Goal: Navigation & Orientation: Find specific page/section

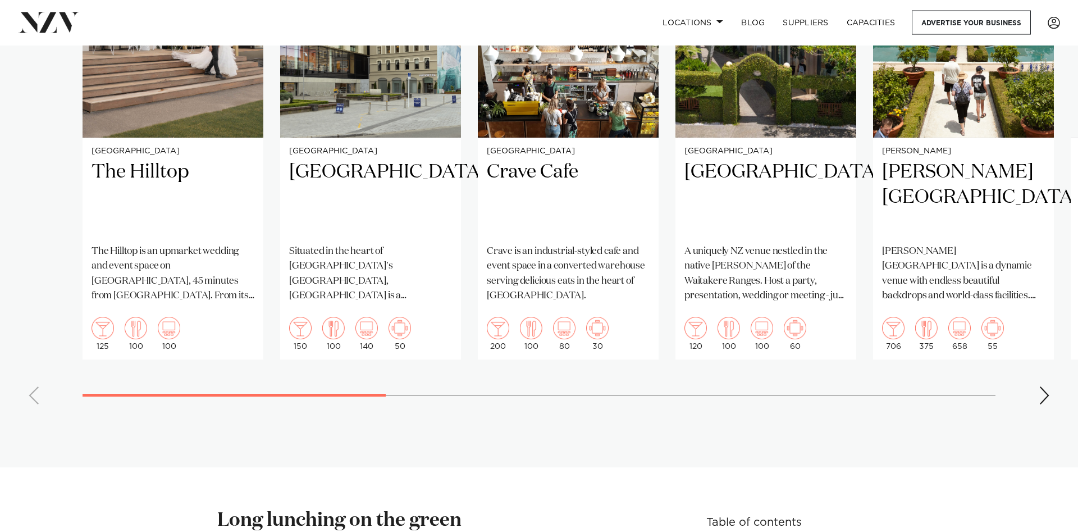
scroll to position [802, 0]
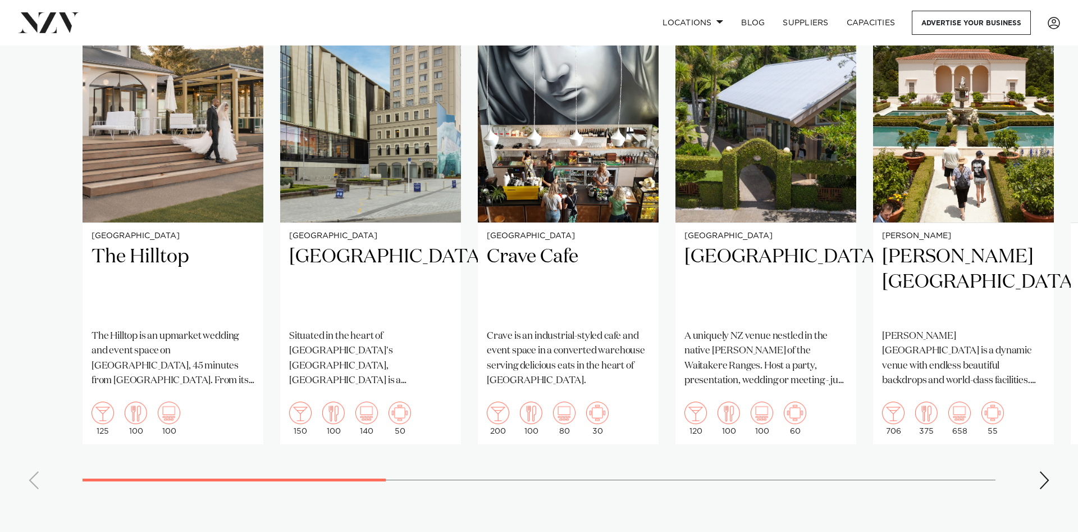
click at [1043, 471] on div "Next slide" at bounding box center [1044, 480] width 11 height 18
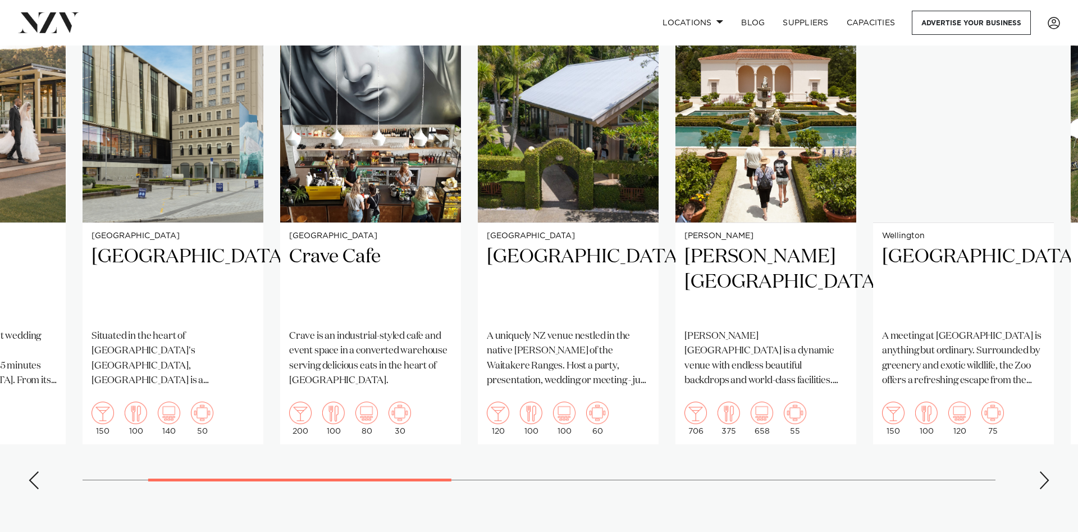
click at [1043, 471] on div "Next slide" at bounding box center [1044, 480] width 11 height 18
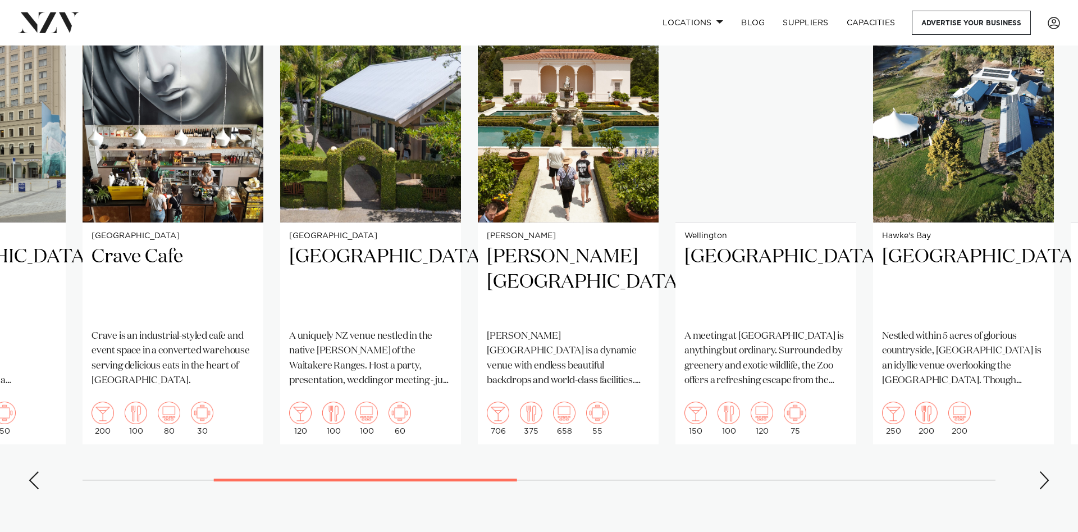
click at [1043, 471] on div "Next slide" at bounding box center [1044, 480] width 11 height 18
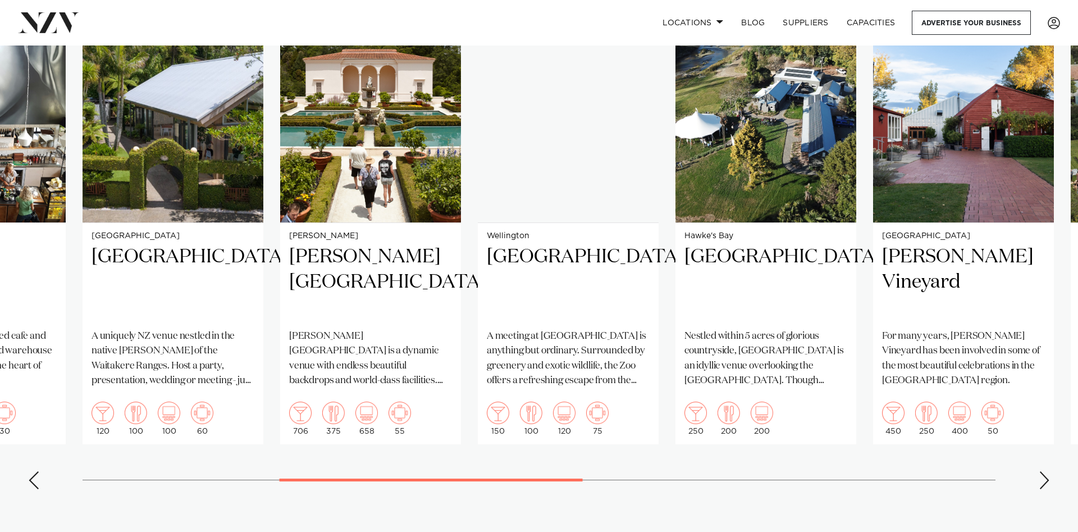
click at [1043, 471] on div "Next slide" at bounding box center [1044, 480] width 11 height 18
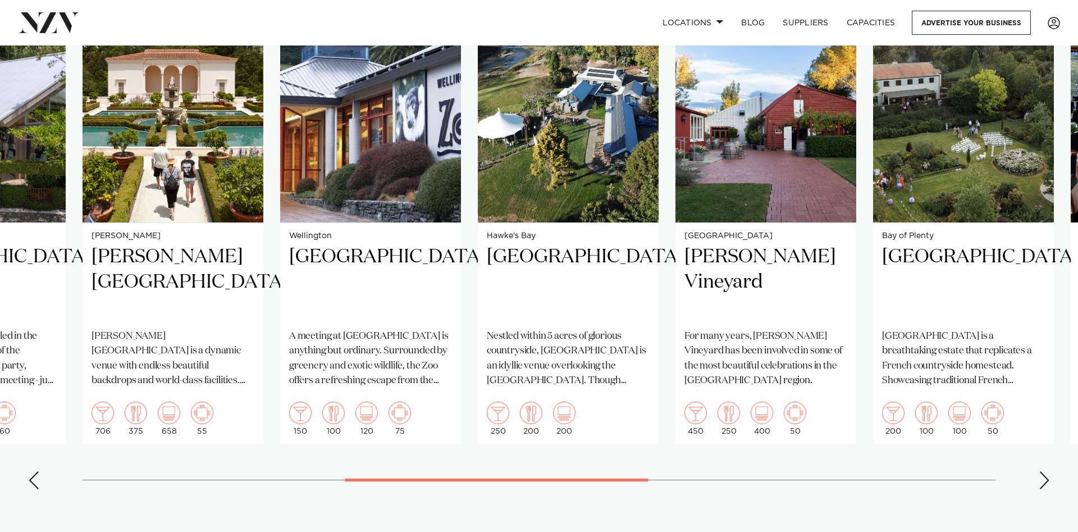
click at [1043, 471] on div "Next slide" at bounding box center [1044, 480] width 11 height 18
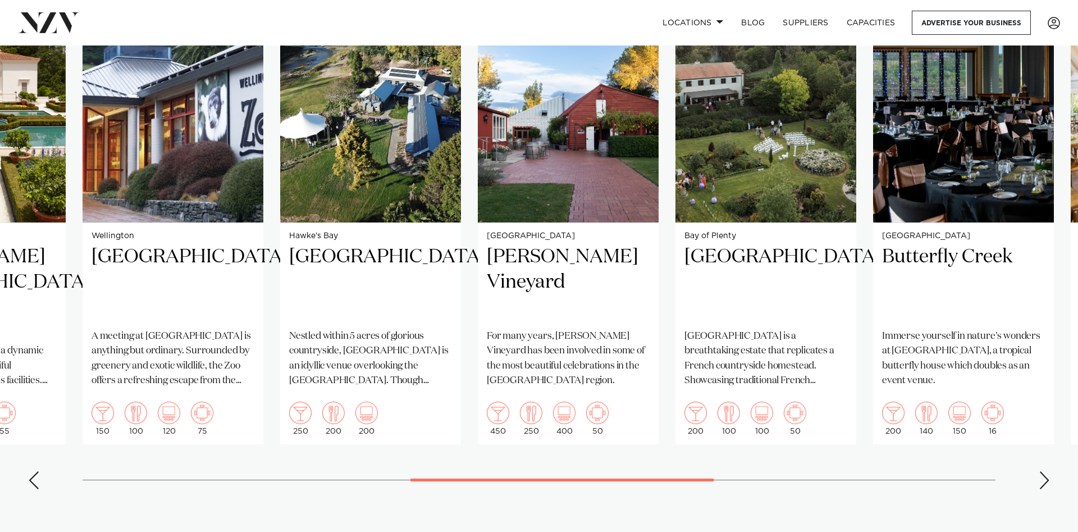
click at [1043, 471] on div "Next slide" at bounding box center [1044, 480] width 11 height 18
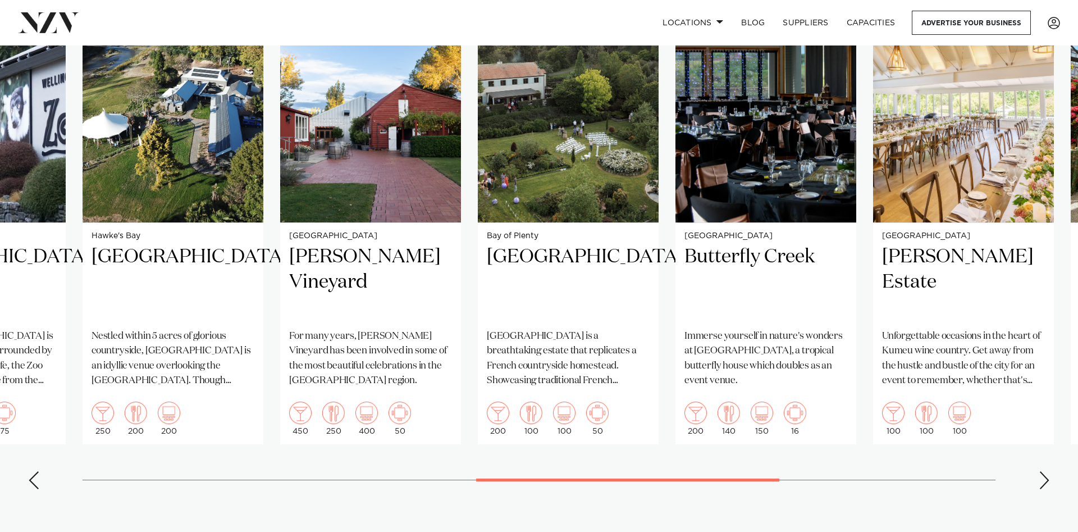
click at [1043, 471] on div "Next slide" at bounding box center [1044, 480] width 11 height 18
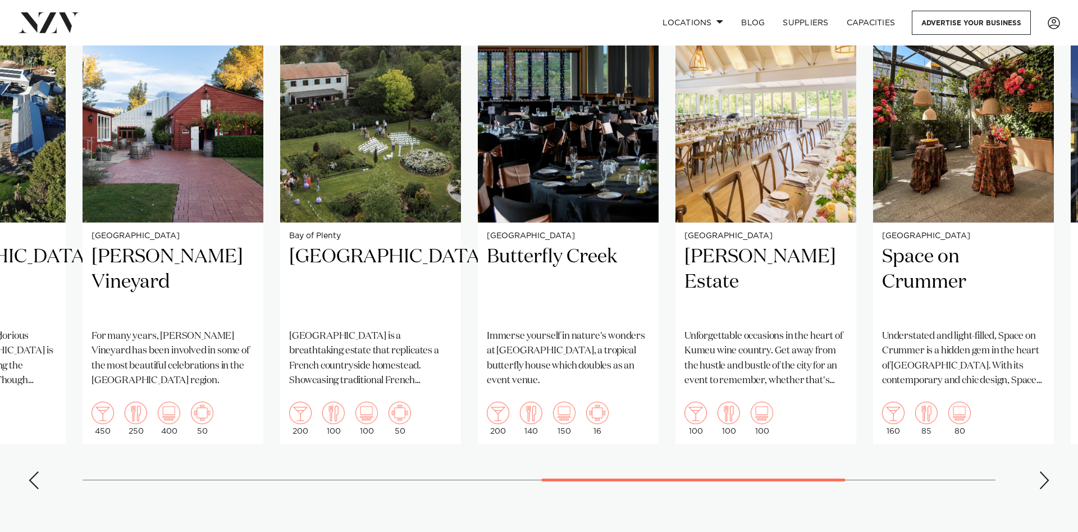
click at [1043, 471] on div "Next slide" at bounding box center [1044, 480] width 11 height 18
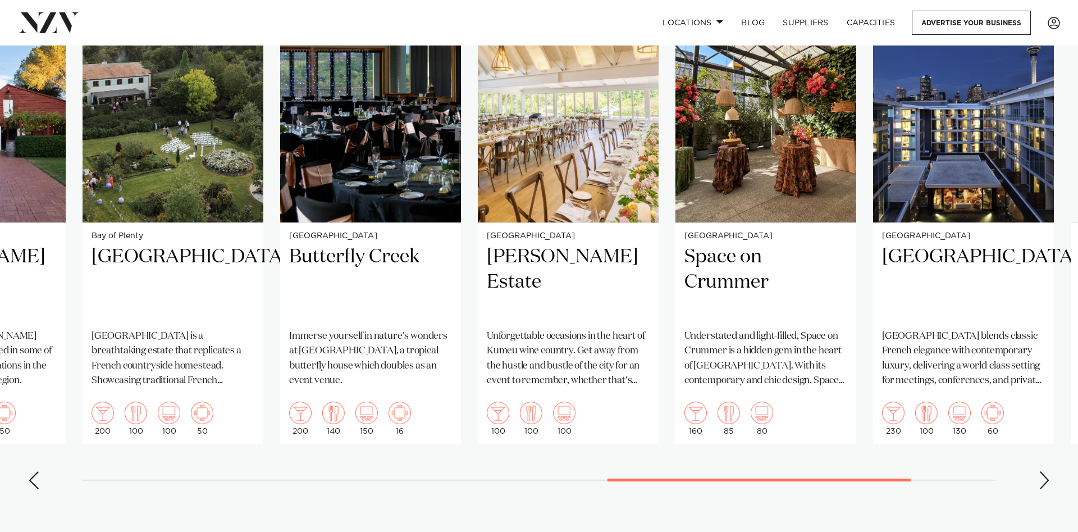
click at [1043, 471] on div "Next slide" at bounding box center [1044, 480] width 11 height 18
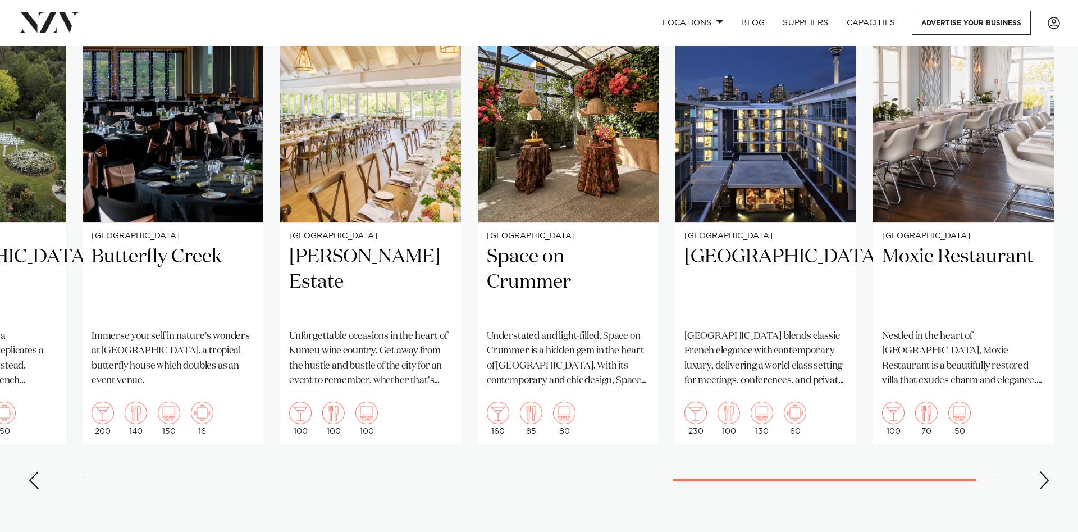
click at [1043, 471] on div "Next slide" at bounding box center [1044, 480] width 11 height 18
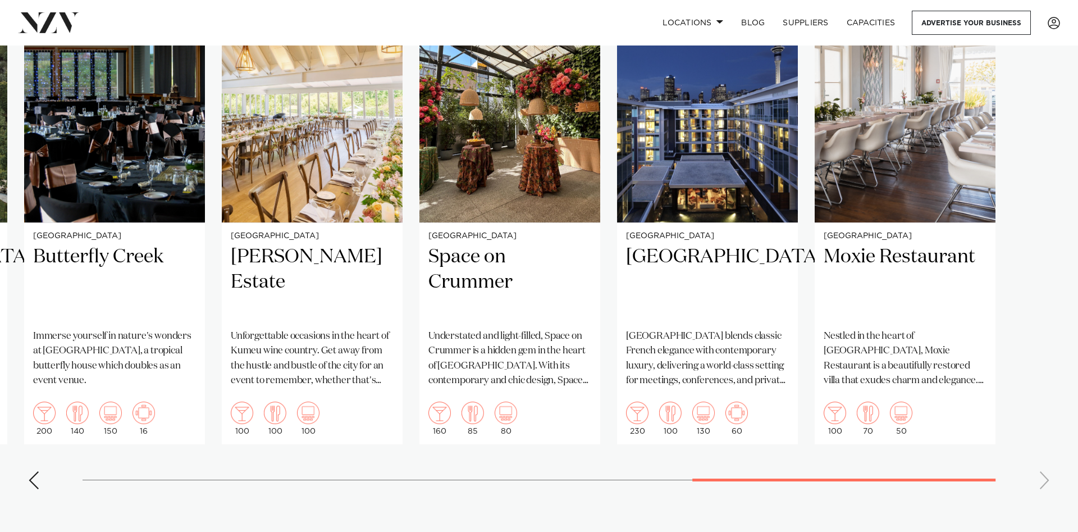
click at [1043, 468] on swiper-container "[GEOGRAPHIC_DATA] [GEOGRAPHIC_DATA] The [GEOGRAPHIC_DATA] is an upmarket weddin…" at bounding box center [539, 239] width 1078 height 518
